Goal: Task Accomplishment & Management: Use online tool/utility

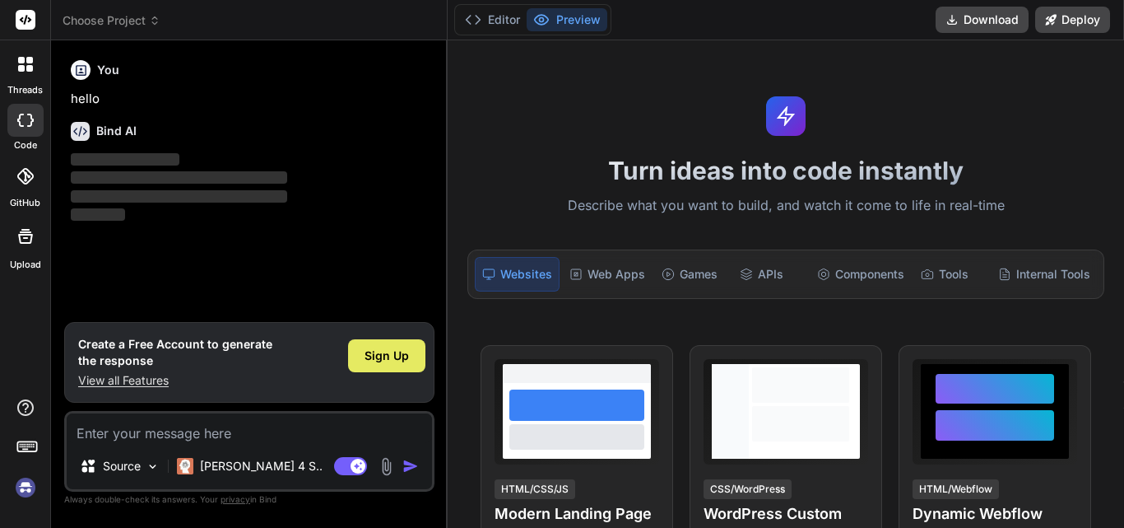
click at [392, 356] on span "Sign Up" at bounding box center [387, 355] width 44 height 16
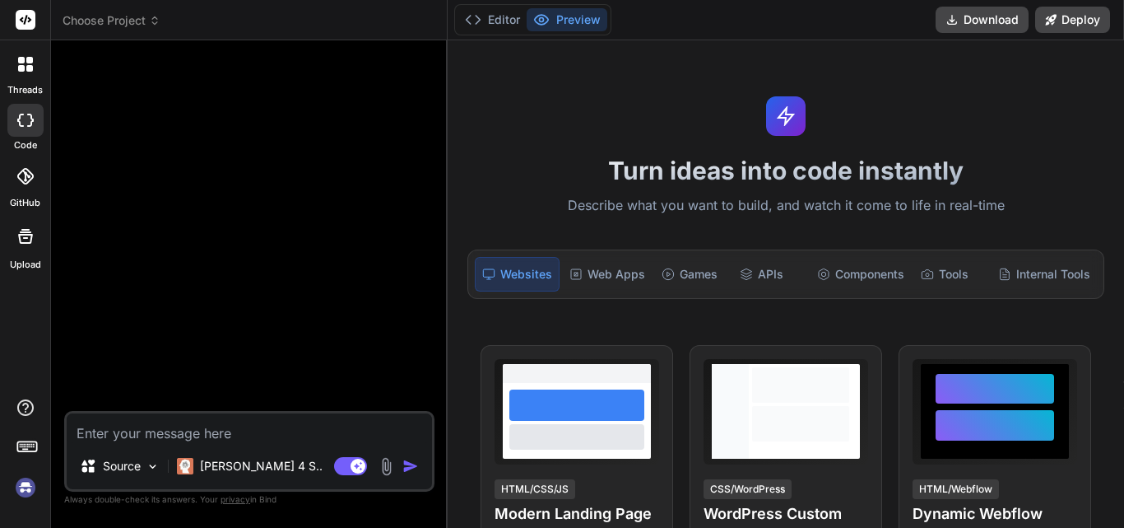
scroll to position [31, 0]
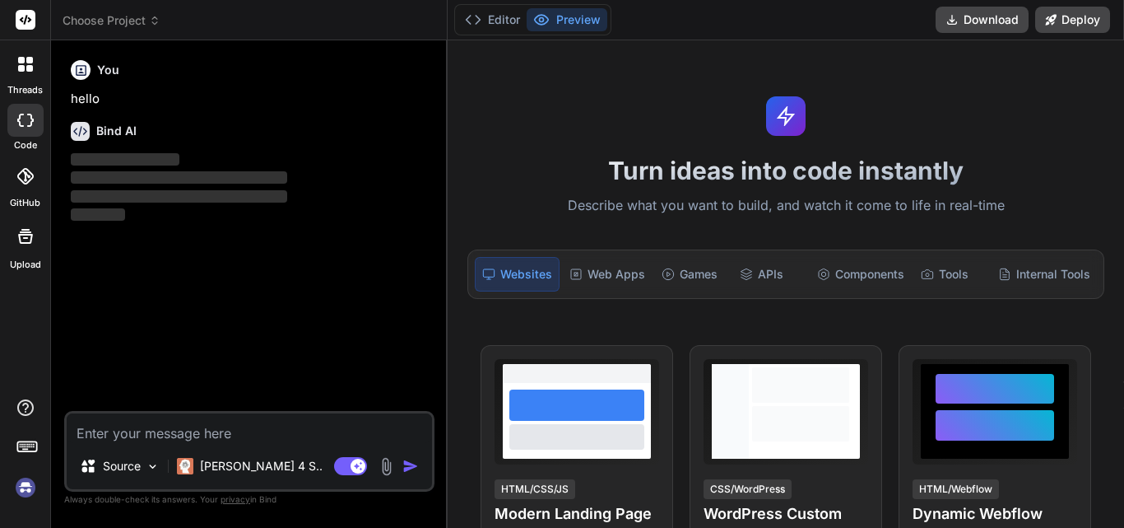
type textarea "x"
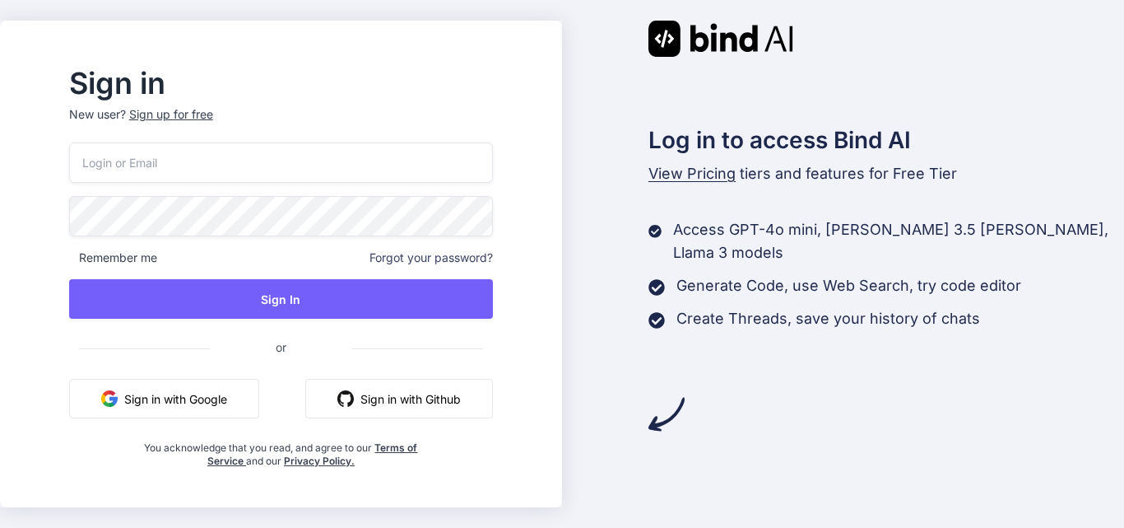
click at [185, 166] on input "email" at bounding box center [281, 162] width 424 height 40
type input "kk@yopmail.com"
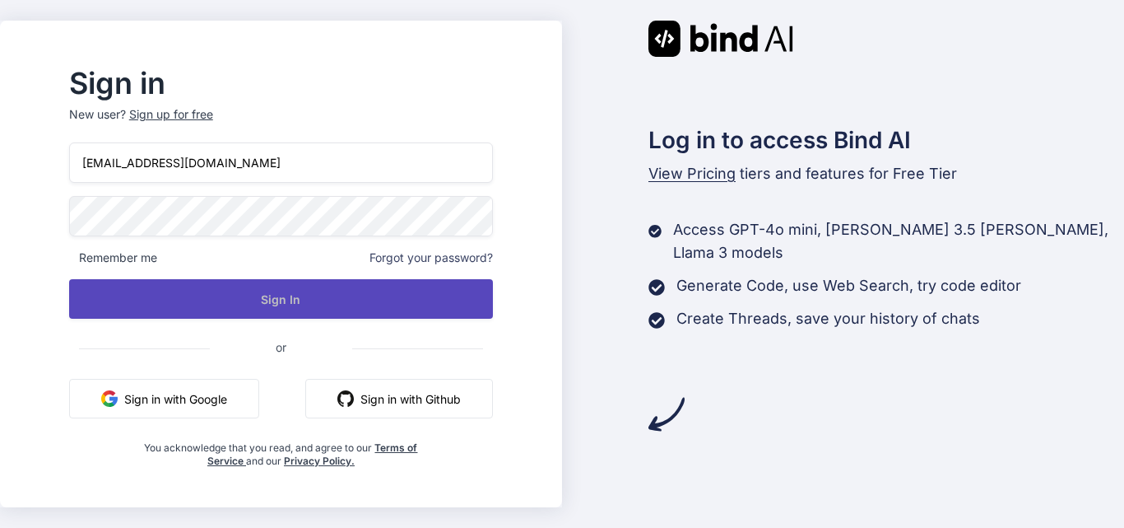
click at [325, 295] on button "Sign In" at bounding box center [281, 299] width 424 height 40
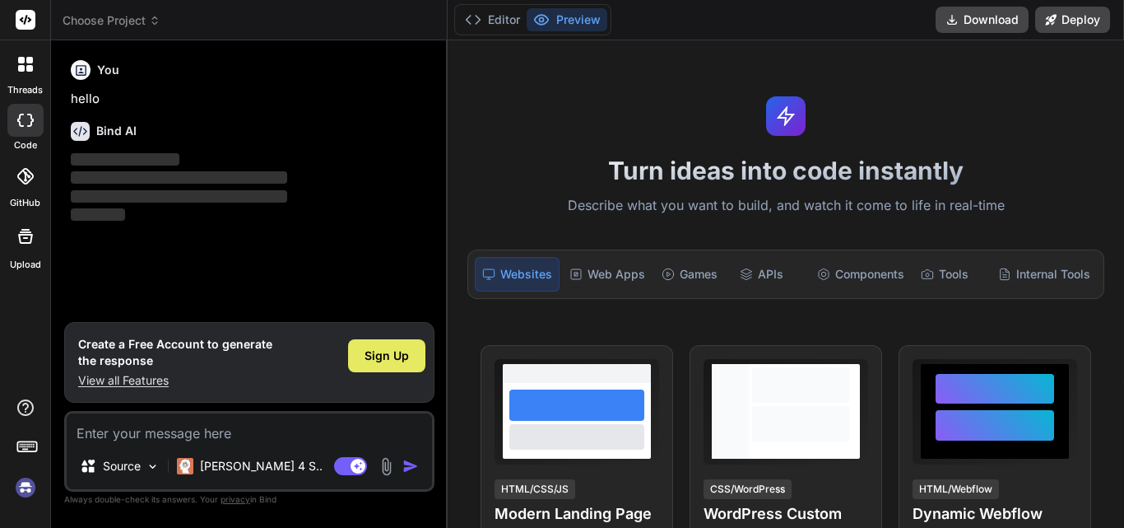
click at [402, 361] on span "Sign Up" at bounding box center [387, 355] width 44 height 16
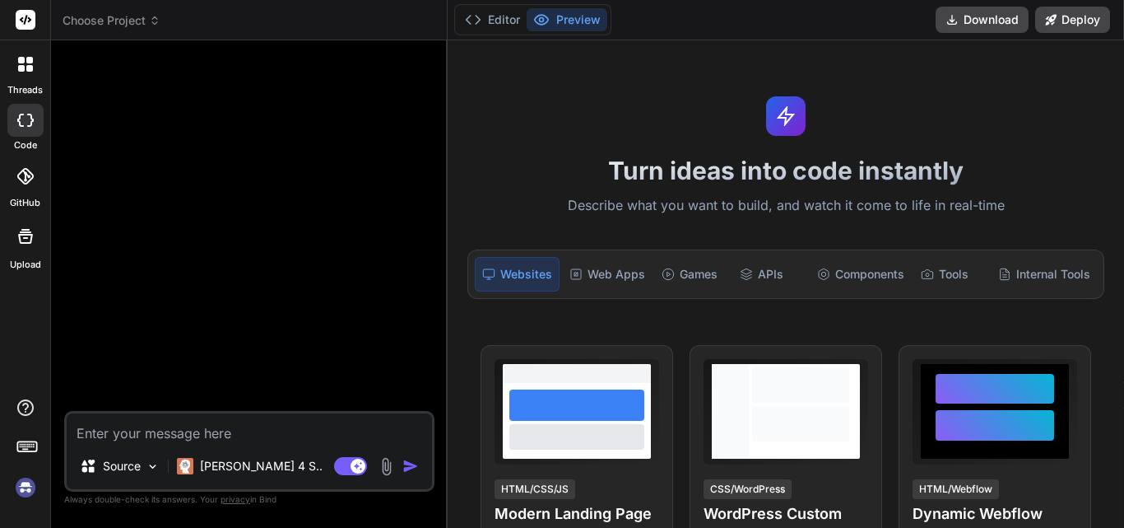
scroll to position [31, 0]
click at [261, 380] on p "Try again" at bounding box center [260, 382] width 51 height 16
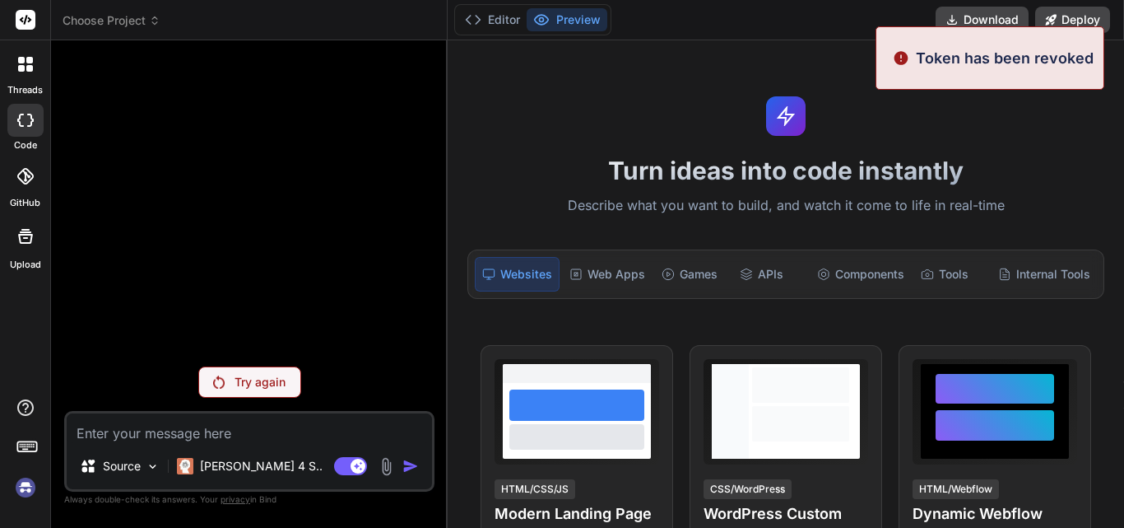
click at [261, 380] on p "Try again" at bounding box center [260, 382] width 51 height 16
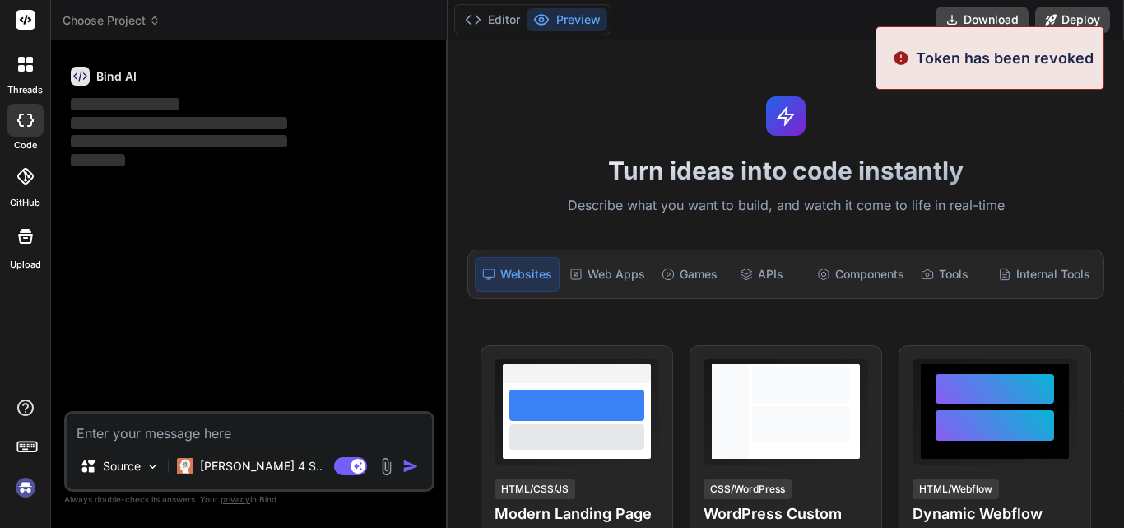
type textarea "x"
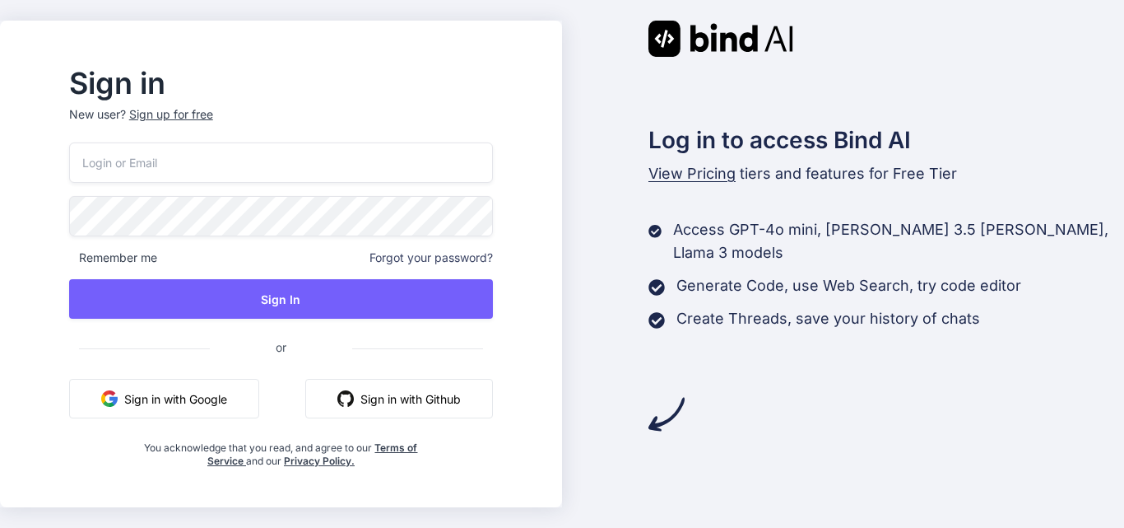
click at [188, 150] on input "email" at bounding box center [281, 162] width 424 height 40
type input "kk@yopmail.com"
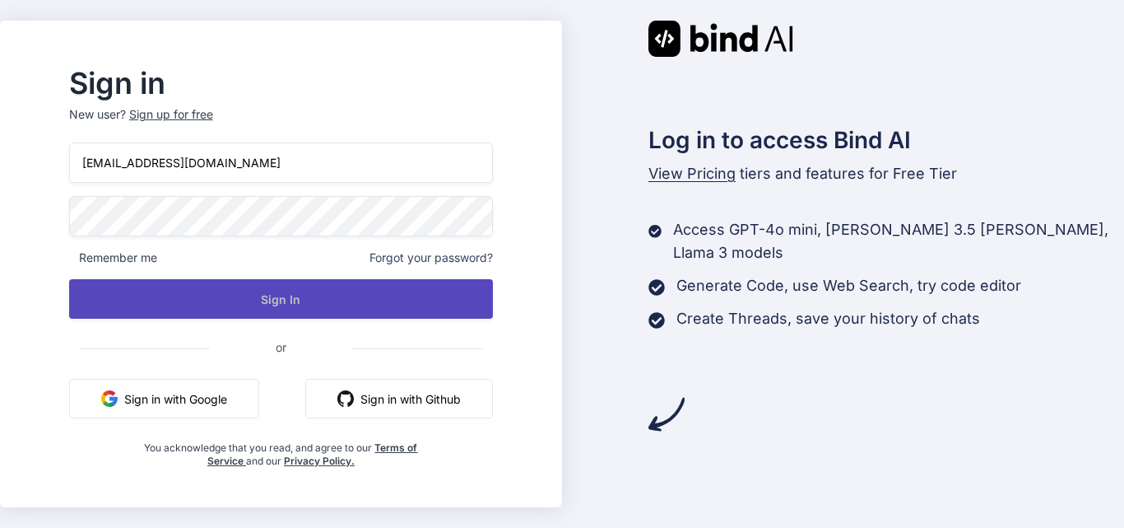
click at [333, 295] on button "Sign In" at bounding box center [281, 299] width 424 height 40
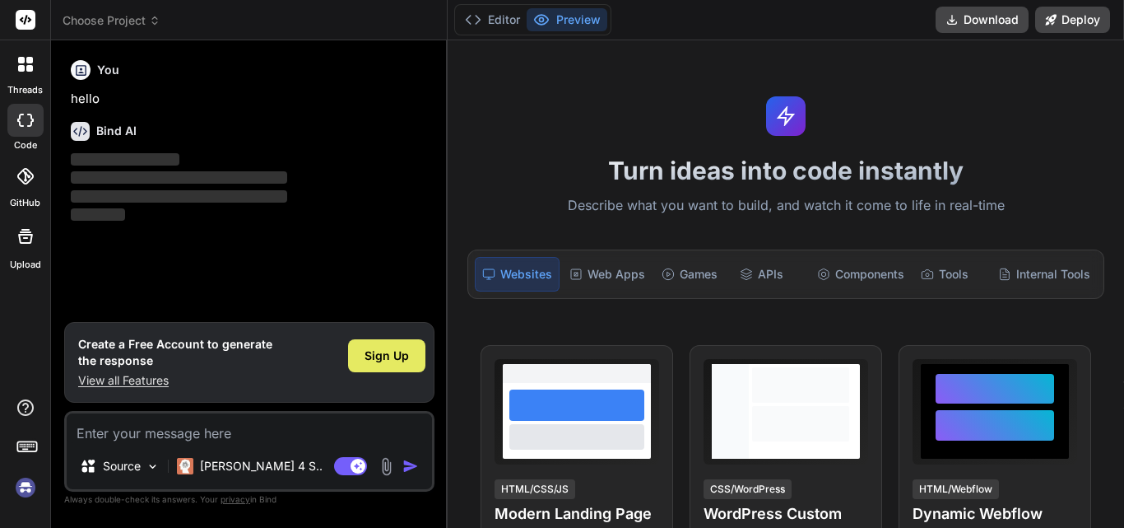
click at [390, 351] on span "Sign Up" at bounding box center [387, 355] width 44 height 16
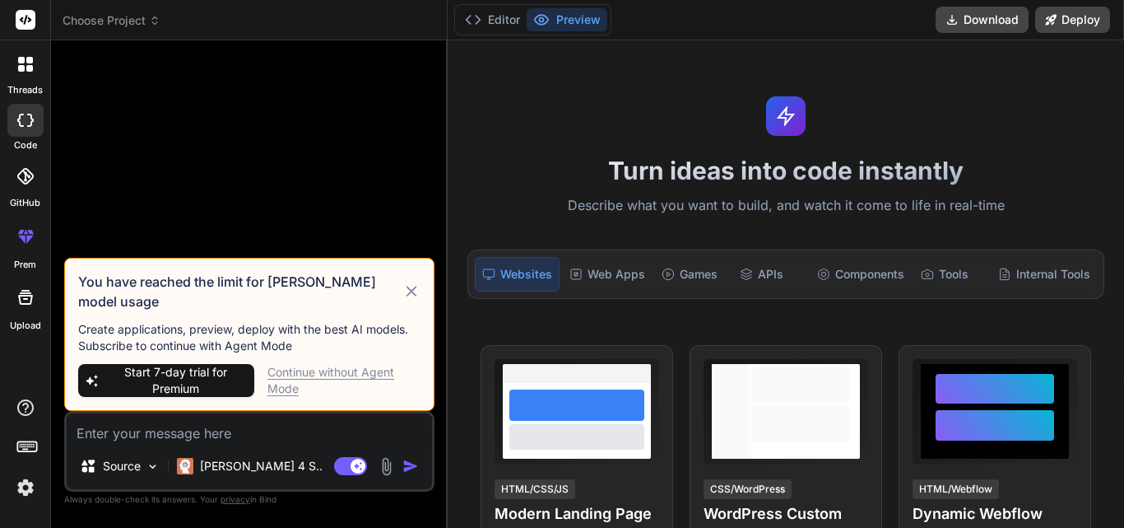
click at [317, 375] on div "Continue without Agent Mode" at bounding box center [344, 380] width 153 height 33
type textarea "x"
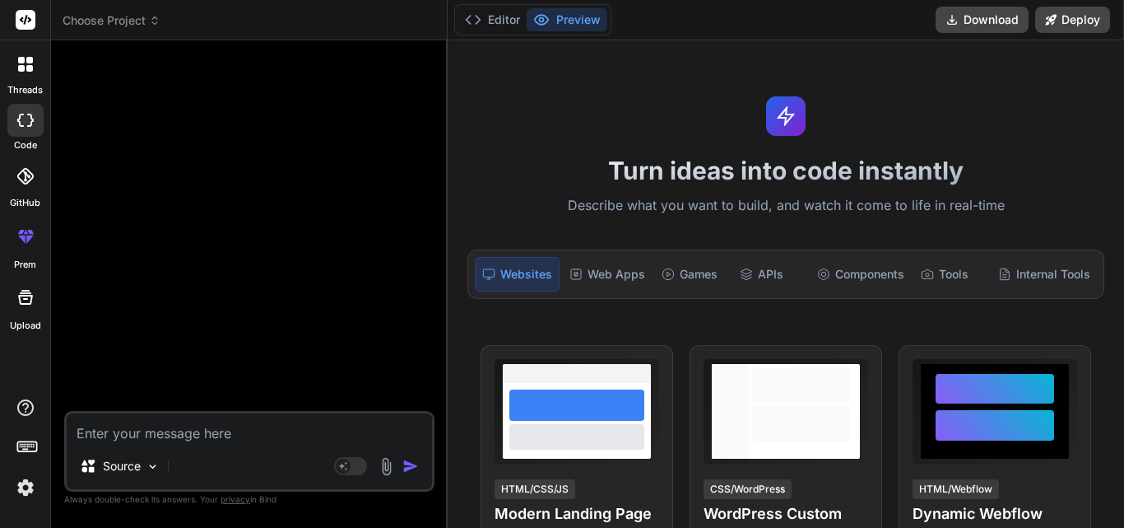
click at [187, 435] on textarea at bounding box center [249, 428] width 365 height 30
paste textarea "Hi Michael, Thanks for sharing mock-up with other mail trail and we are looking…"
type textarea "Hi Michael, Thanks for sharing mock-up with other mail trail and we are looking…"
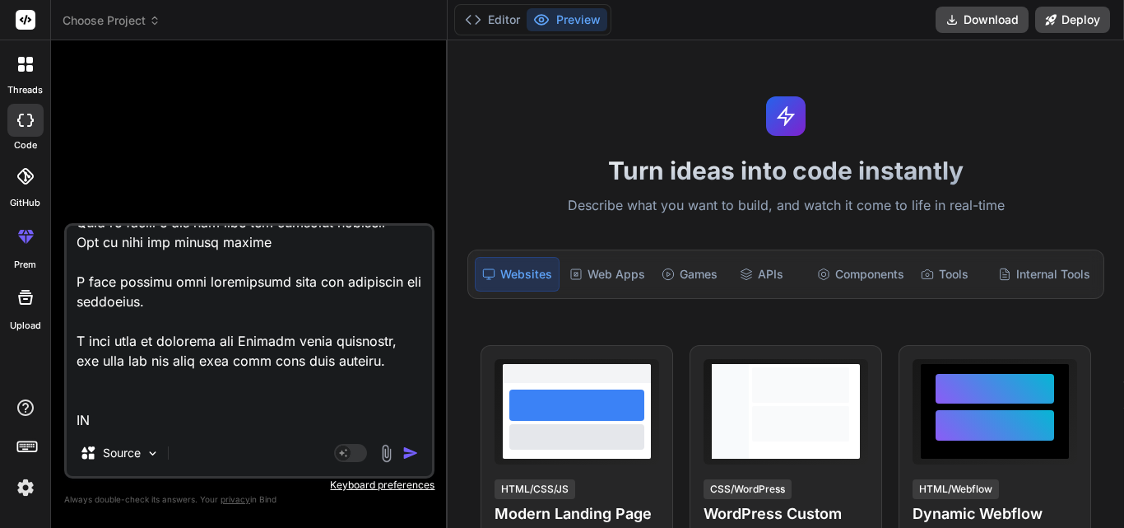
type textarea "x"
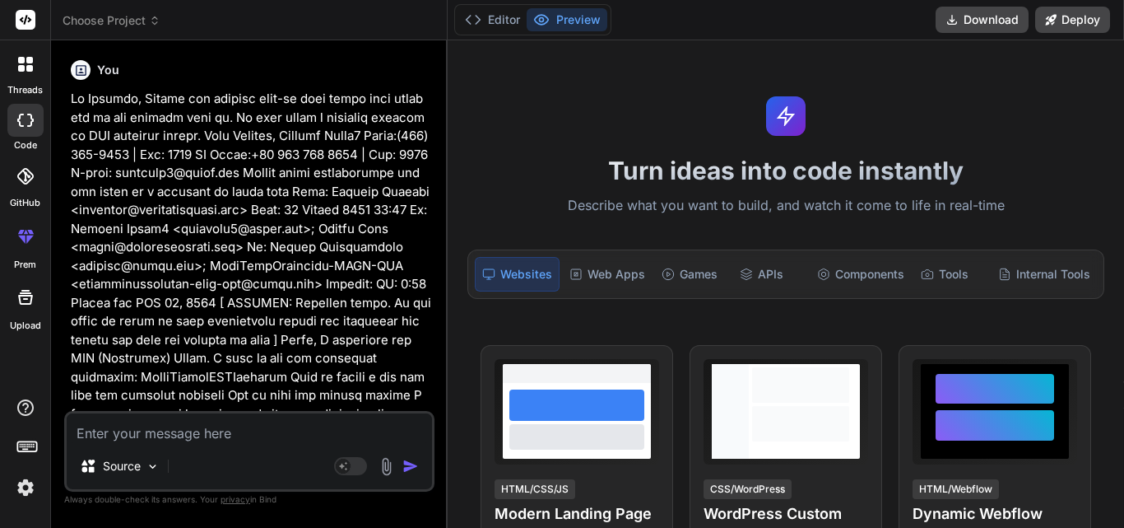
scroll to position [0, 0]
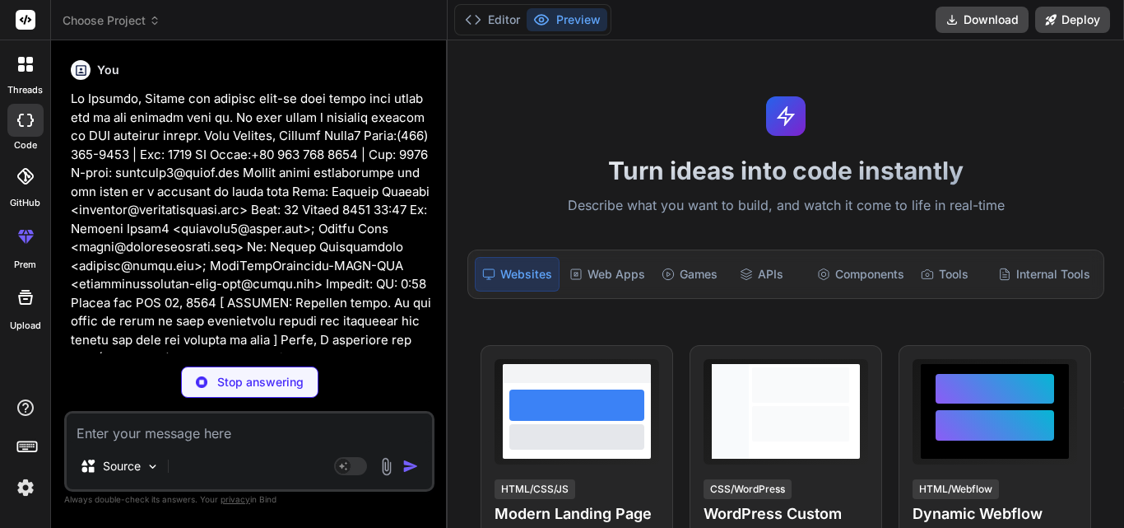
type textarea "x"
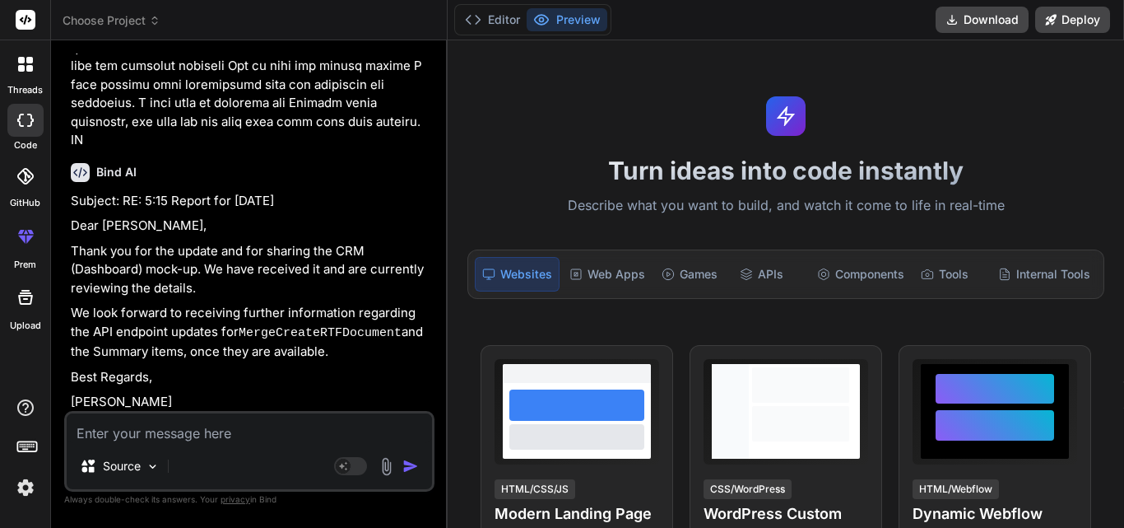
scroll to position [350, 0]
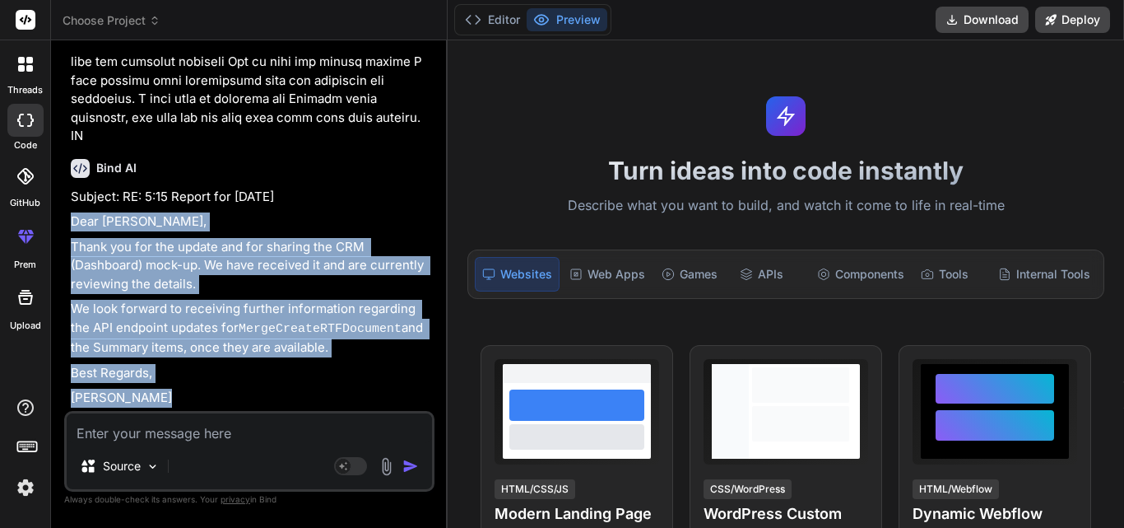
drag, startPoint x: 70, startPoint y: 221, endPoint x: 232, endPoint y: 384, distance: 229.9
click at [232, 384] on div "You Bind AI Subject: RE: 5:15 Report for AUG 14, 2025 Dear Michael, Thank you f…" at bounding box center [250, 232] width 367 height 357
copy div "Dear Michael, Thank you for the update and for sharing the CRM (Dashboard) mock…"
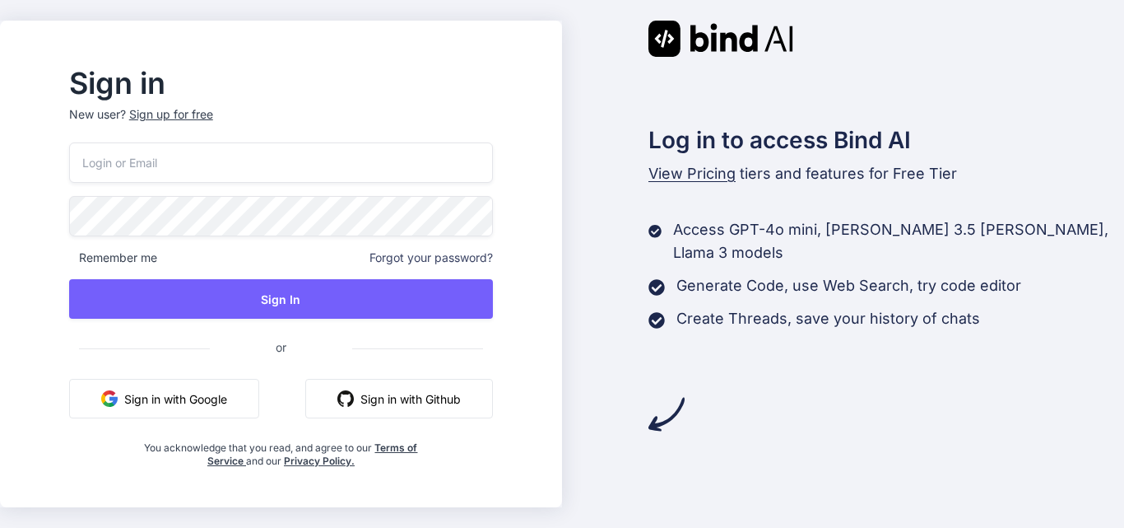
click at [179, 156] on input "email" at bounding box center [281, 162] width 424 height 40
type input "[EMAIL_ADDRESS][DOMAIN_NAME]"
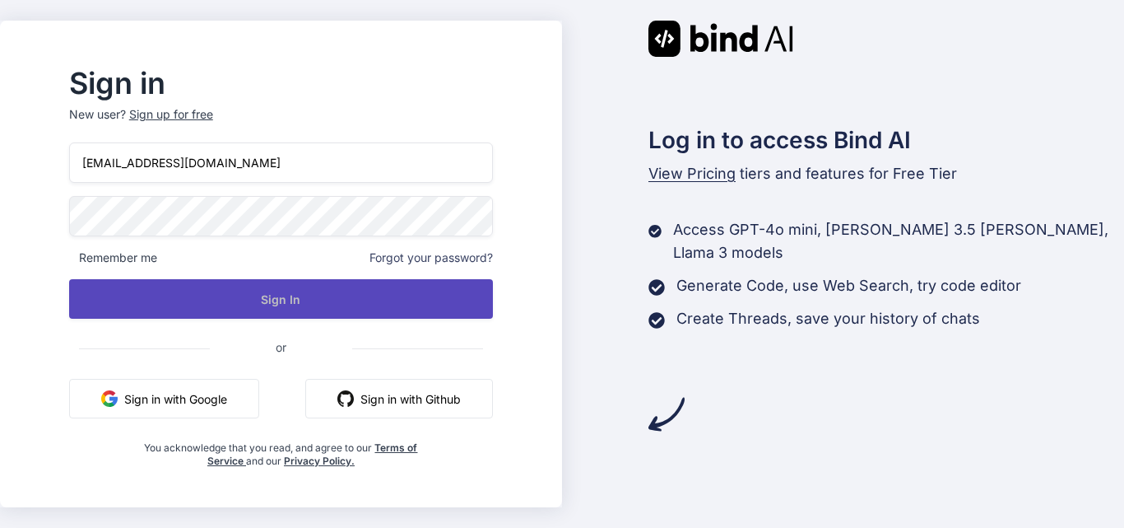
click at [338, 295] on button "Sign In" at bounding box center [281, 299] width 424 height 40
